Goal: Task Accomplishment & Management: Use online tool/utility

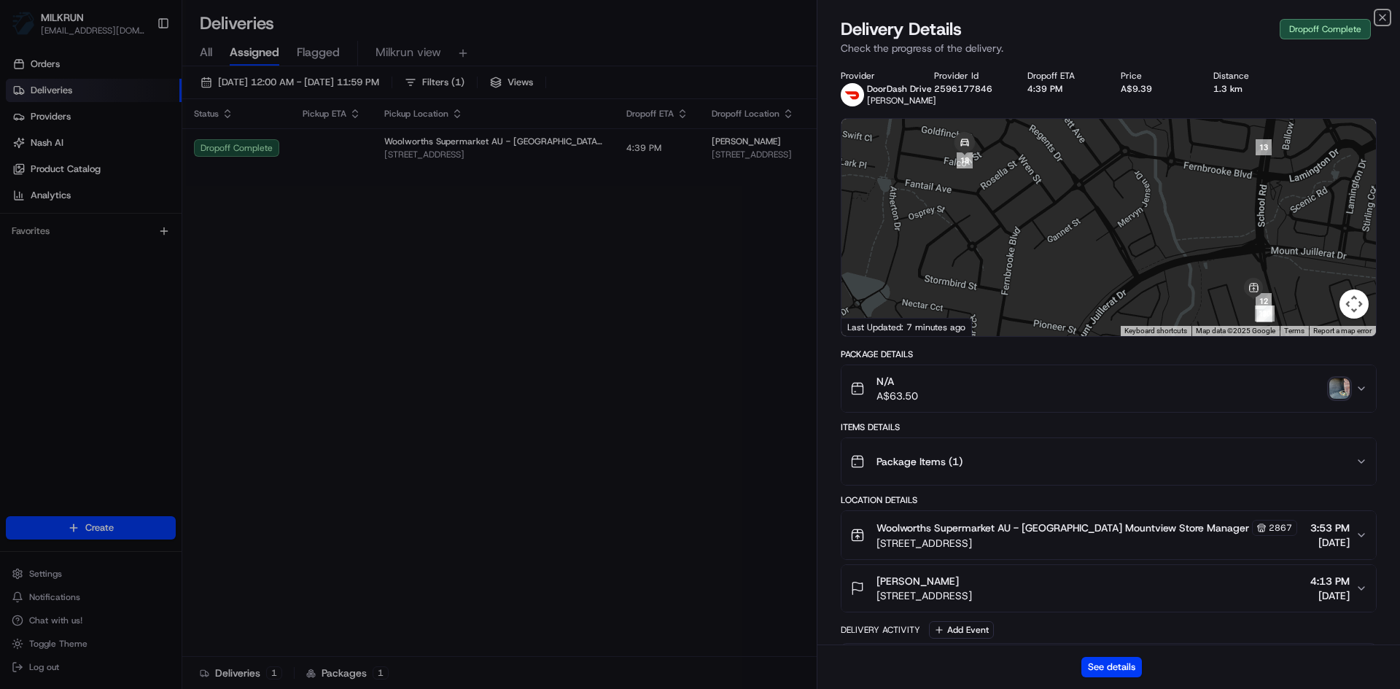
click at [1385, 16] on icon "button" at bounding box center [1383, 18] width 12 height 12
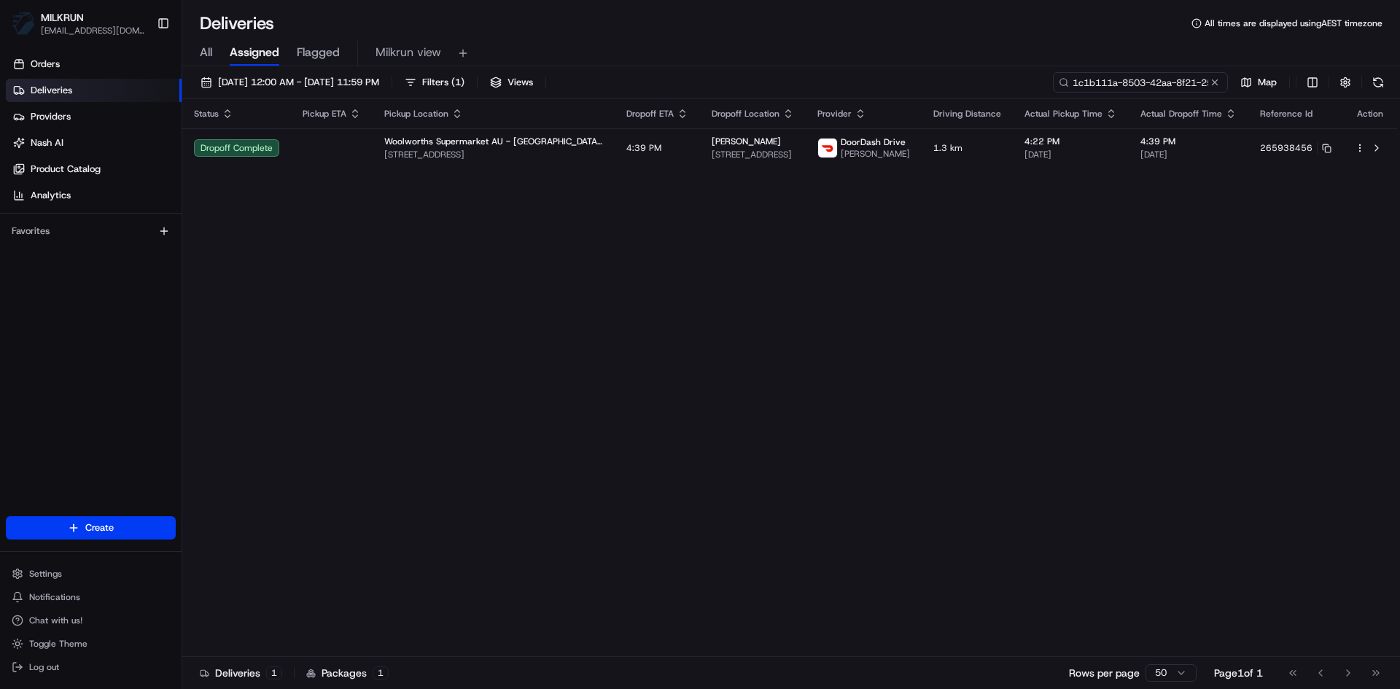
click at [1148, 82] on input "1c1b111a-8503-42aa-8f21-25fe08051a1d" at bounding box center [1140, 82] width 175 height 20
click at [1148, 81] on input "1c1b111a-8503-42aa-8f21-25fe08051a1d" at bounding box center [1140, 82] width 175 height 20
paste input "c744d3c9-2c4d-4154-9eb3-8329b6eb73f4"
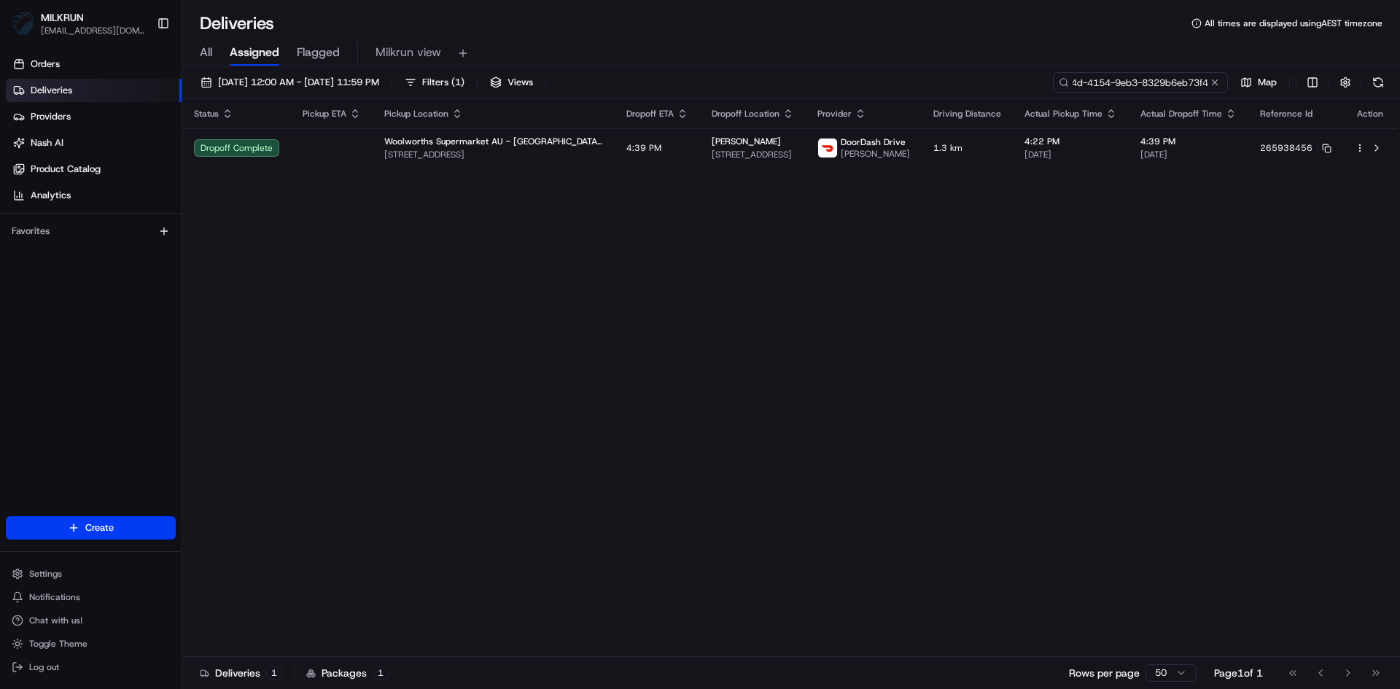
type input "c744d3c9-2c4d-4154-9eb3-8329b6eb73f4"
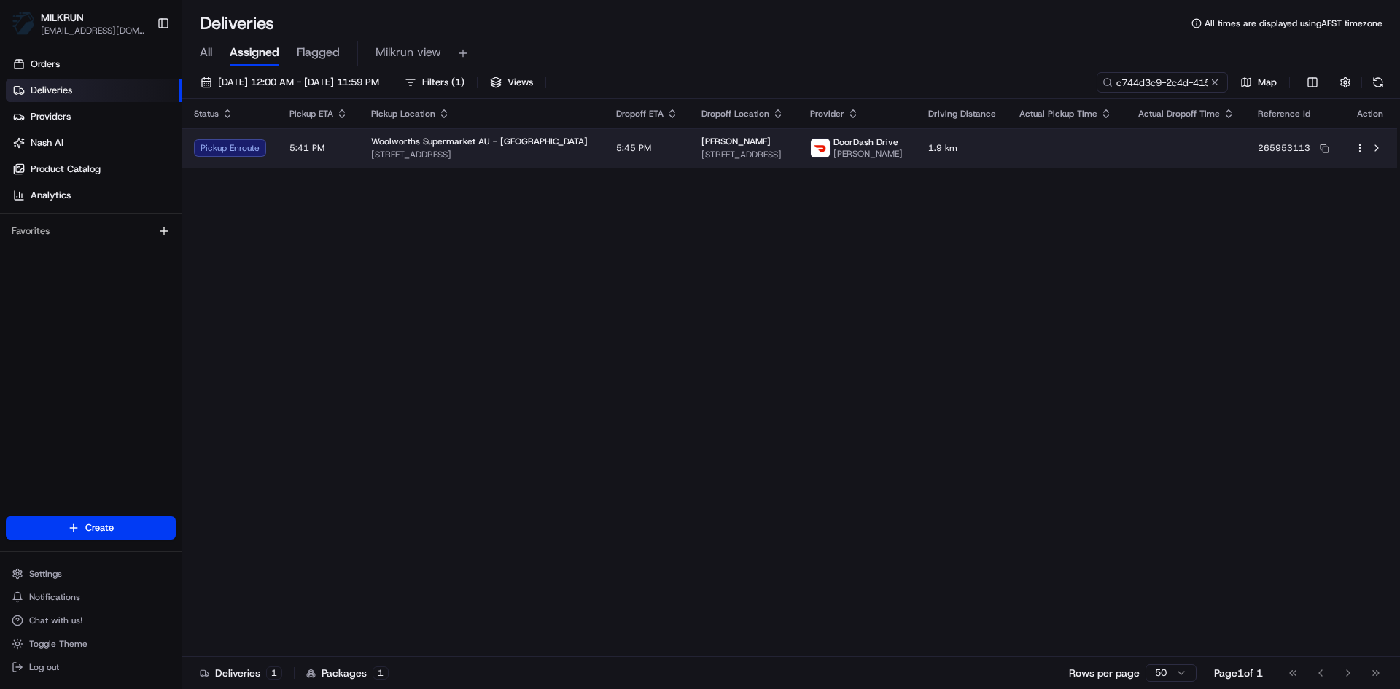
click at [564, 157] on td "Woolworths Supermarket AU - Marsden Fifth Avenue Fifth Ave & Browns Plains Rd, …" at bounding box center [481, 147] width 245 height 39
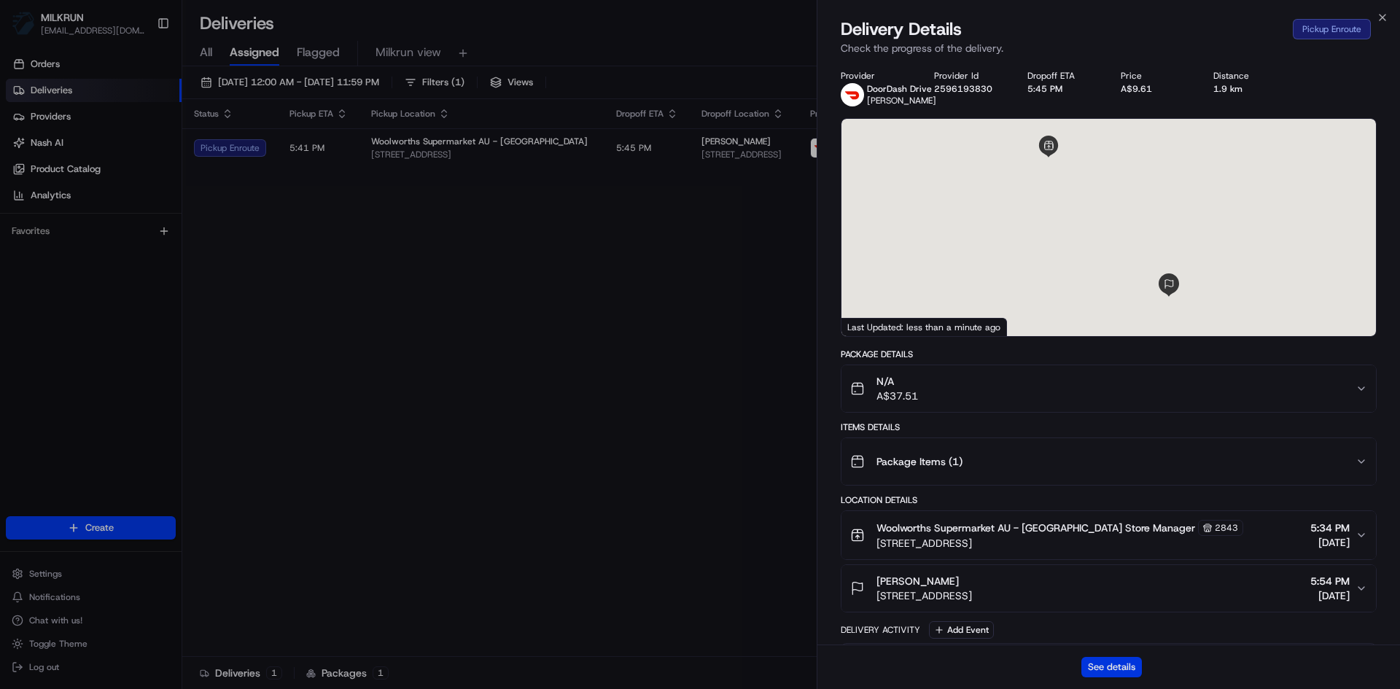
click at [1129, 665] on button "See details" at bounding box center [1111, 667] width 61 height 20
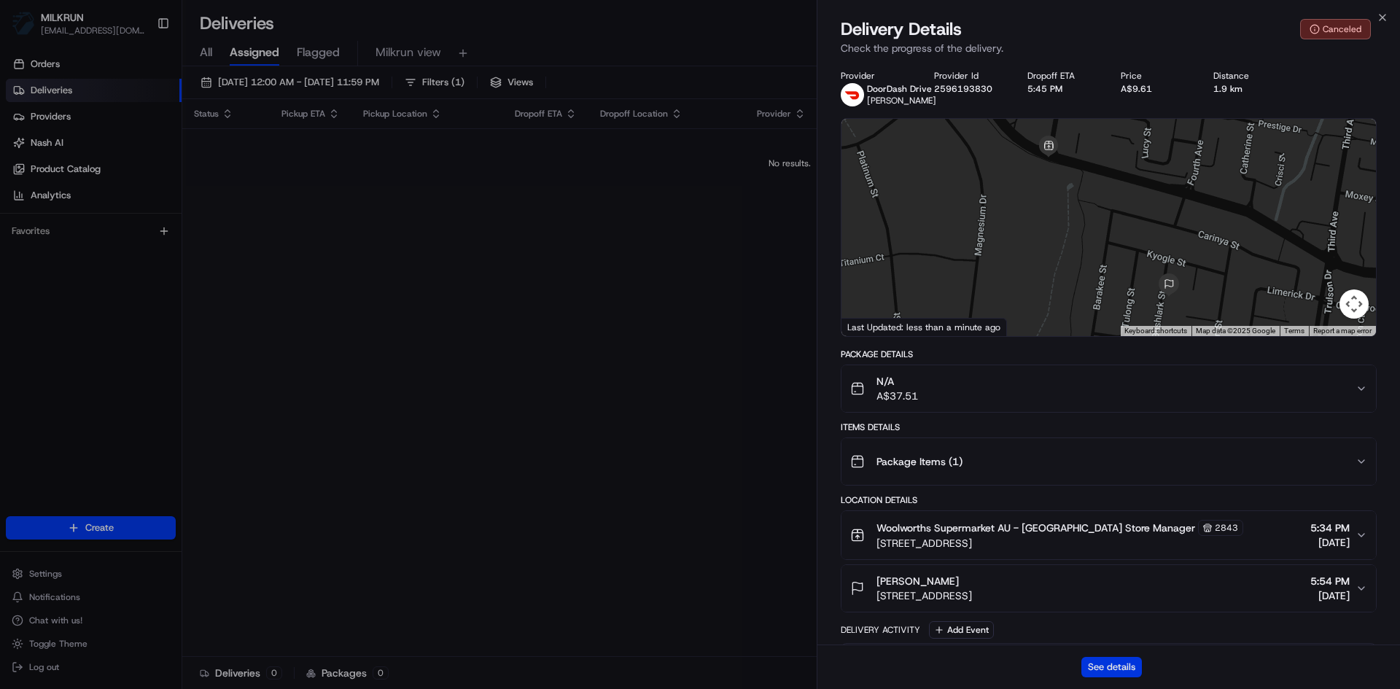
click at [1126, 668] on button "See details" at bounding box center [1111, 667] width 61 height 20
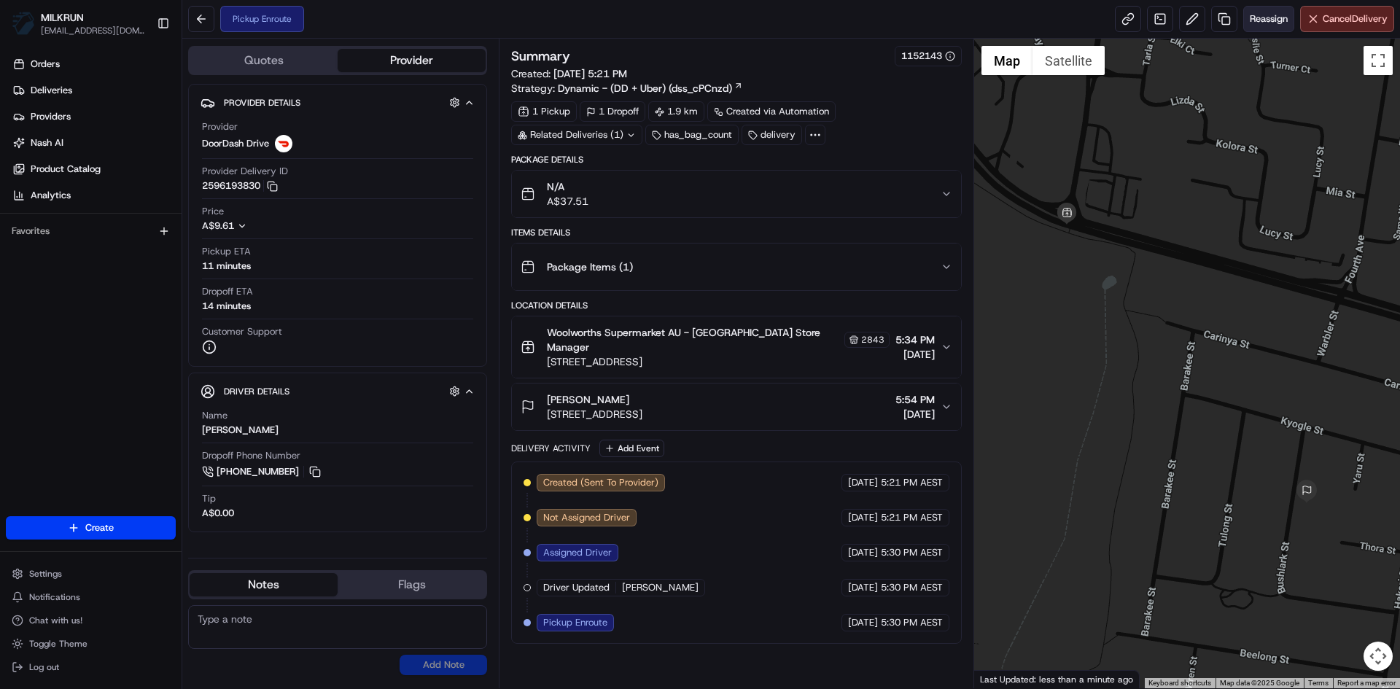
click at [1259, 18] on span "Reassign" at bounding box center [1269, 18] width 38 height 13
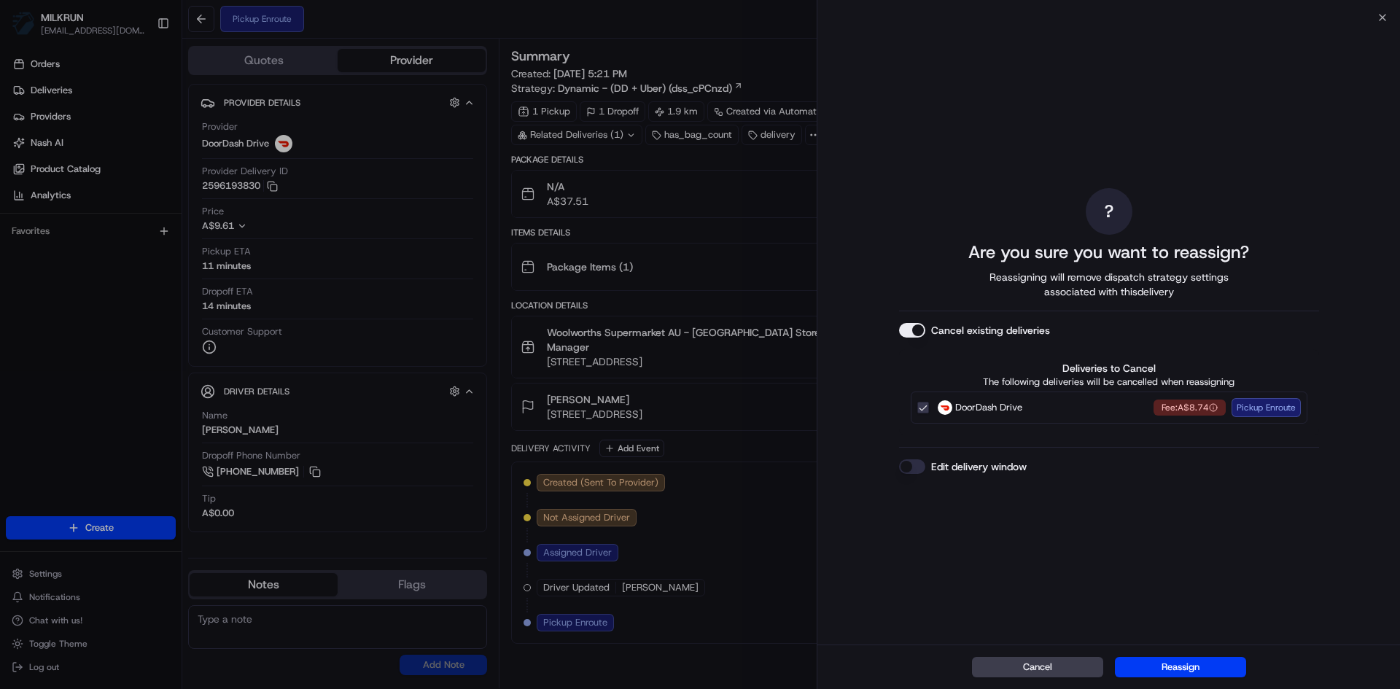
click at [905, 461] on button "Edit delivery window" at bounding box center [912, 466] width 26 height 15
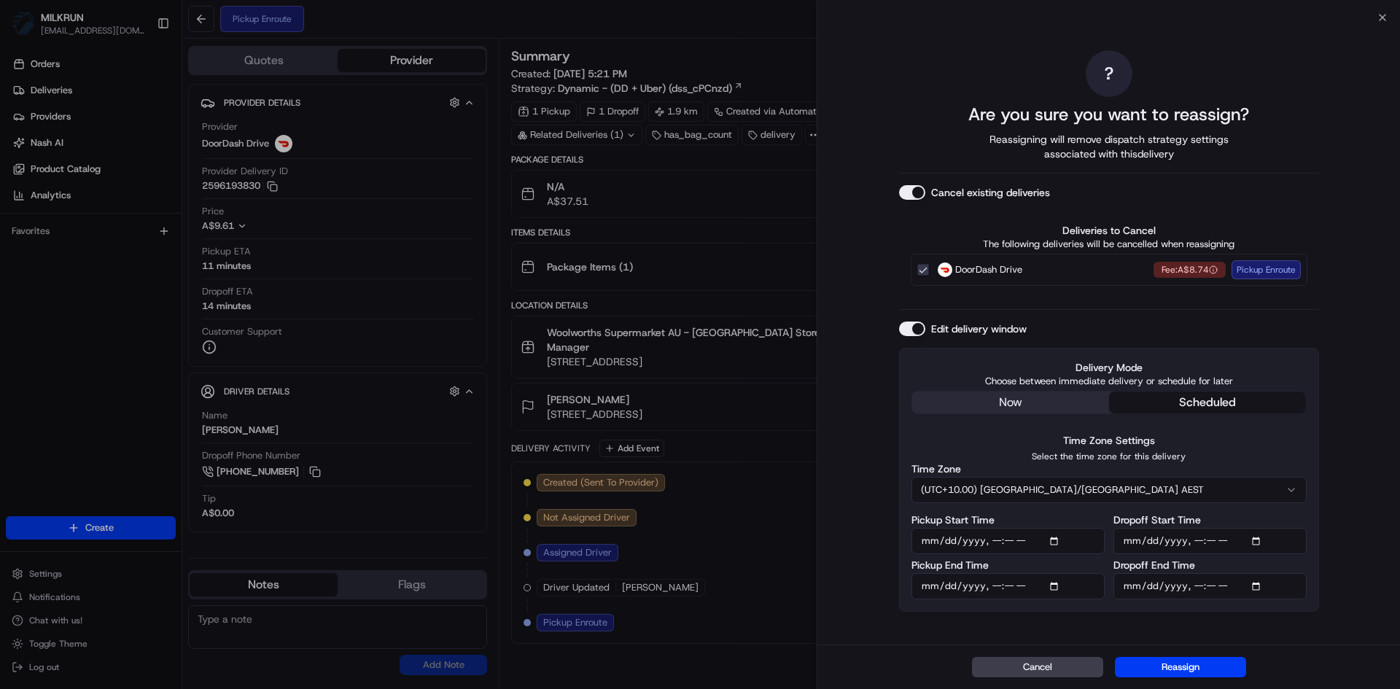
click at [1054, 540] on input "Pickup Start Time" at bounding box center [1007, 541] width 193 height 26
type input "2025-08-22T17:45"
click at [1336, 458] on div "? Are you sure you want to reassign? Reassigning will remove dispatch strategy …" at bounding box center [1108, 330] width 583 height 627
click at [1059, 587] on input "Pickup End Time" at bounding box center [1007, 586] width 193 height 26
type input "2025-08-22T17:55"
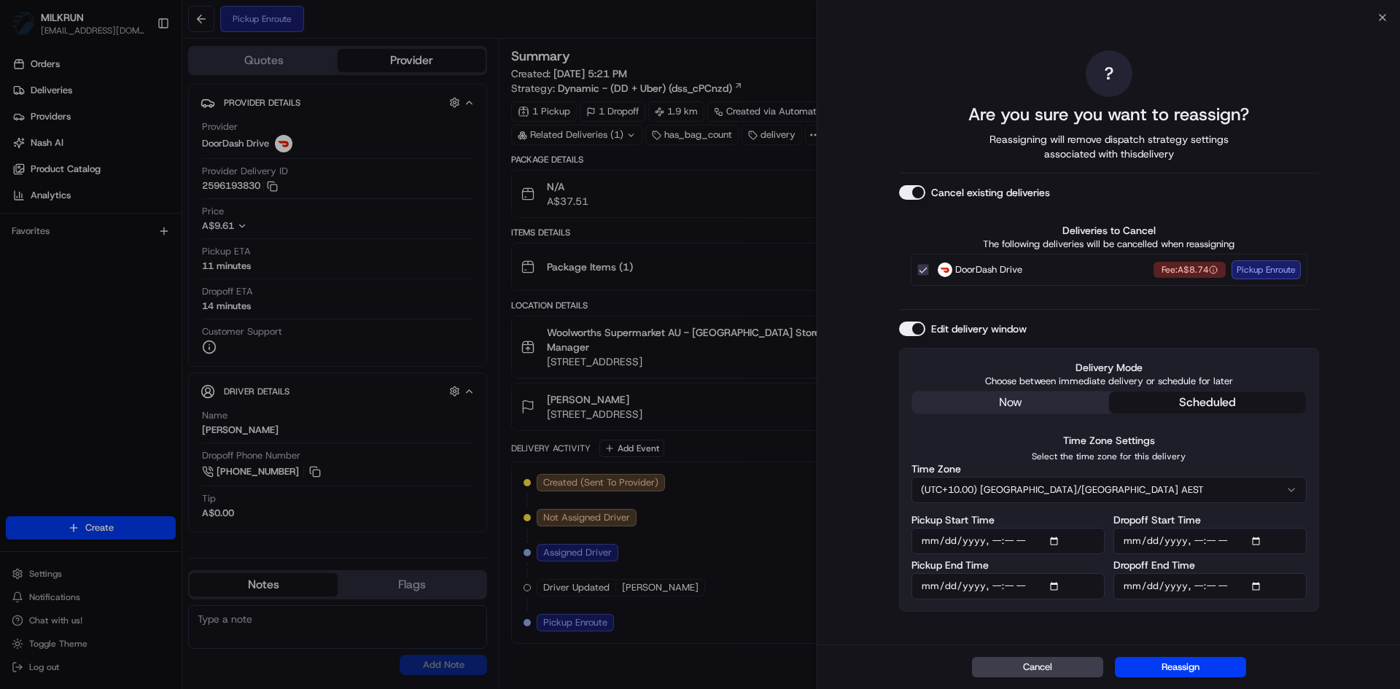
click at [1352, 444] on div "? Are you sure you want to reassign? Reassigning will remove dispatch strategy …" at bounding box center [1108, 330] width 583 height 627
click at [1259, 543] on input "Dropoff Start Time" at bounding box center [1209, 541] width 193 height 26
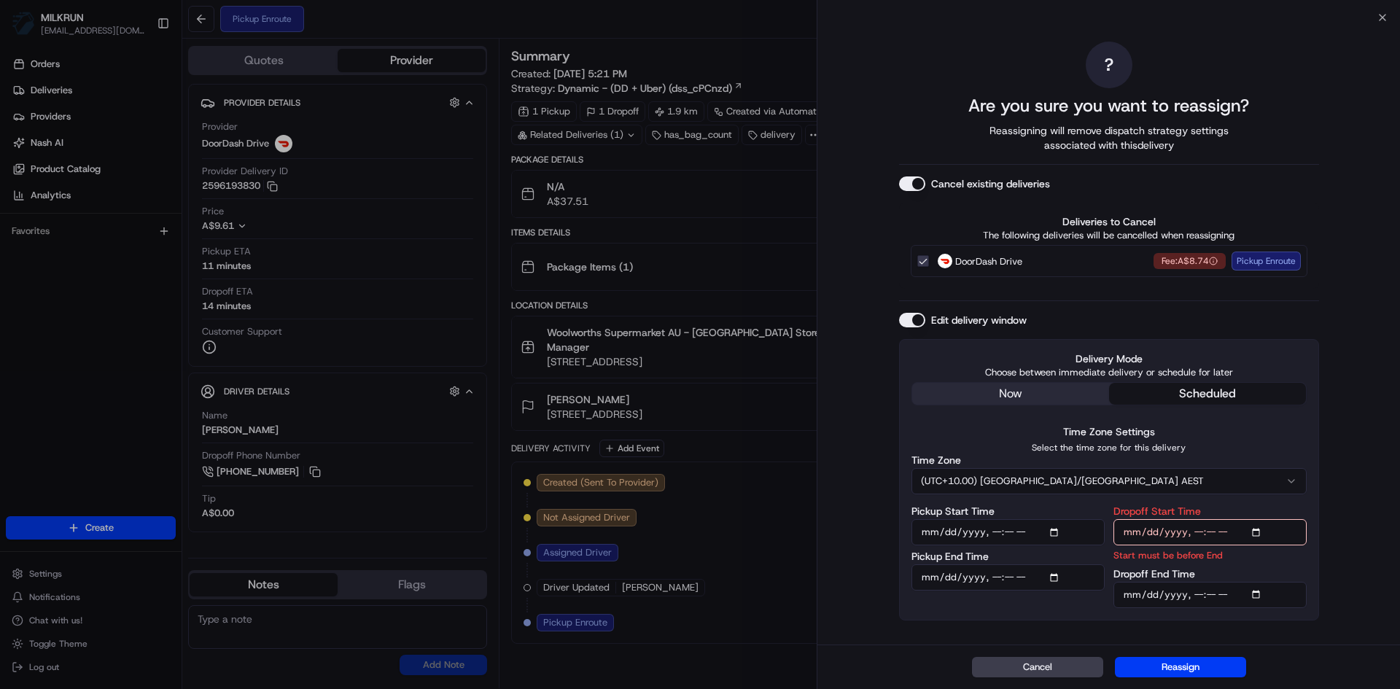
type input "2025-08-22T18:05"
click at [1348, 588] on div "? Are you sure you want to reassign? Reassigning will remove dispatch strategy …" at bounding box center [1108, 330] width 583 height 627
click at [1260, 591] on input "Dropoff End Time" at bounding box center [1209, 595] width 193 height 26
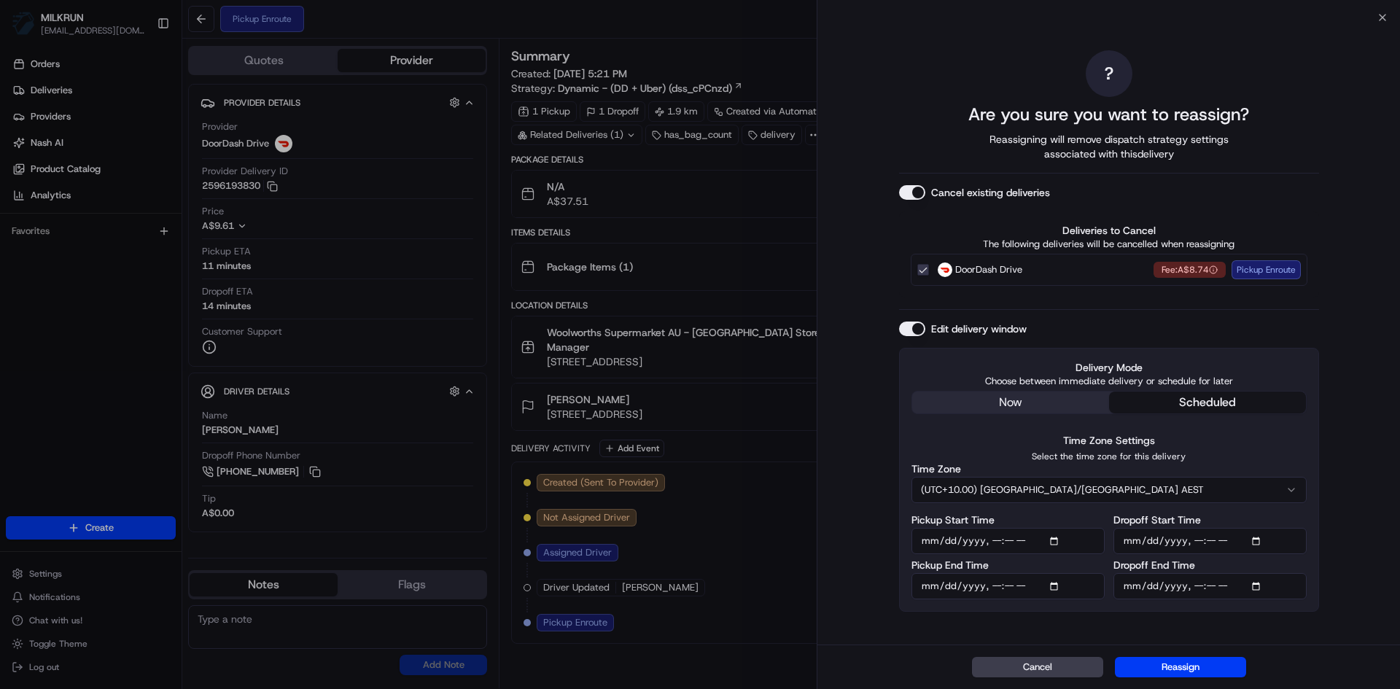
type input "2025-08-22T18:15"
click at [1358, 614] on div "? Are you sure you want to reassign? Reassigning will remove dispatch strategy …" at bounding box center [1108, 330] width 583 height 627
click at [1194, 663] on button "Reassign" at bounding box center [1180, 667] width 131 height 20
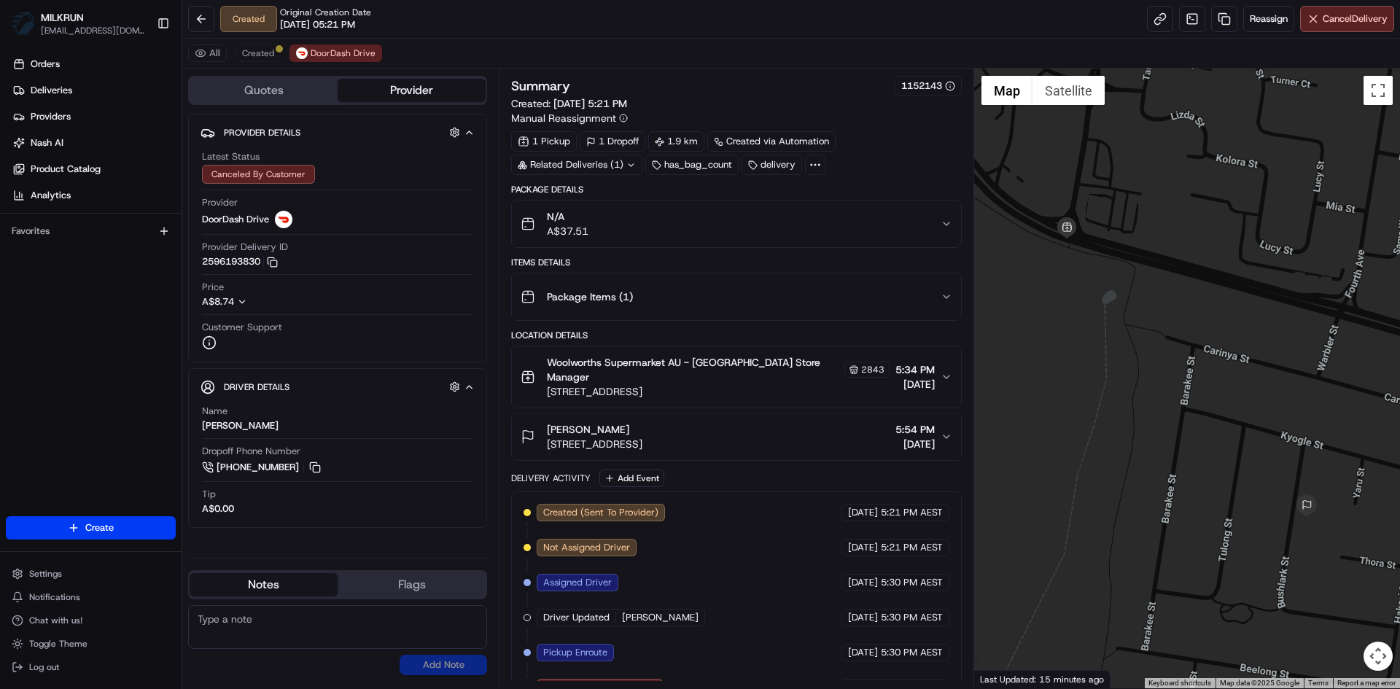
click at [259, 40] on div "All Created DoorDash Drive" at bounding box center [791, 54] width 1218 height 30
click at [259, 52] on span "Created" at bounding box center [258, 53] width 32 height 12
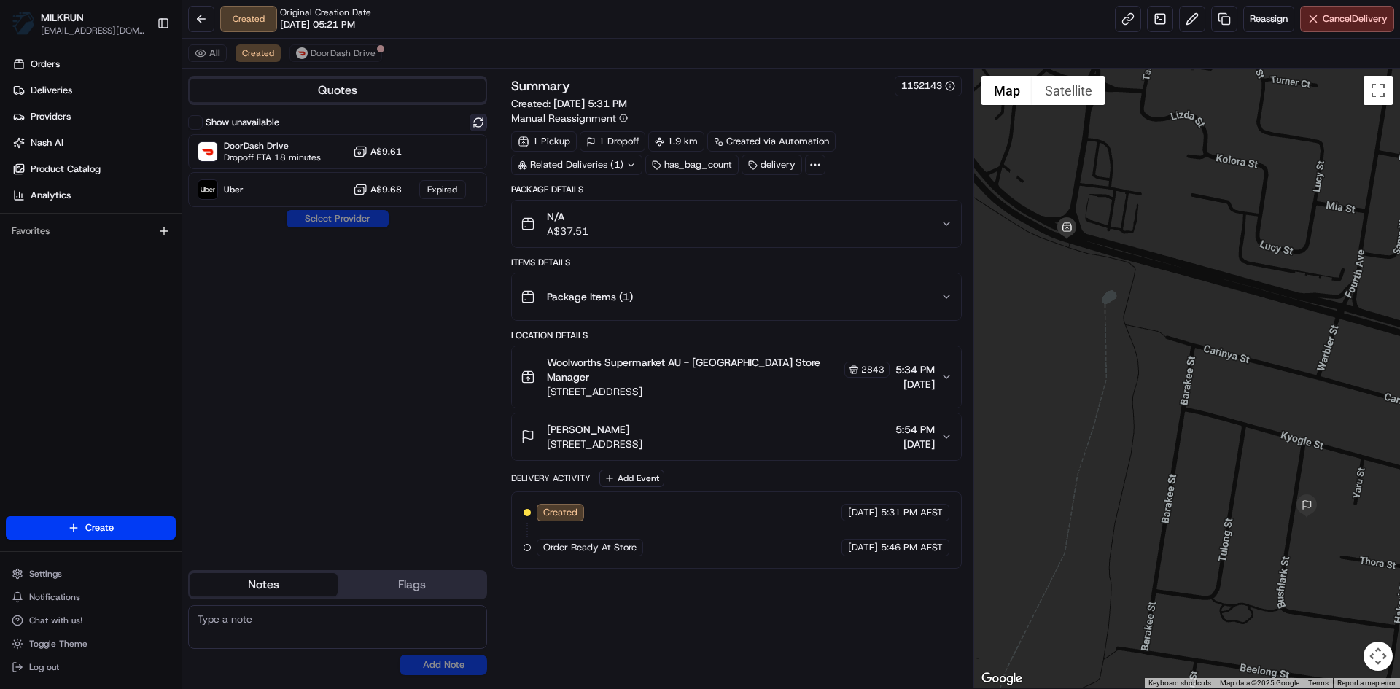
click at [478, 118] on button at bounding box center [478, 122] width 17 height 17
click at [308, 190] on span "Dropoff ETA 23 minutes" at bounding box center [272, 196] width 97 height 12
click at [332, 217] on button "Assign Provider" at bounding box center [338, 218] width 104 height 17
